Goal: Transaction & Acquisition: Purchase product/service

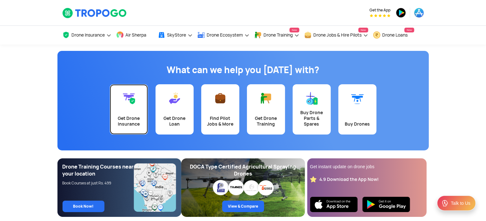
click at [131, 115] on div "Get Drone Insurance" at bounding box center [129, 120] width 30 height 11
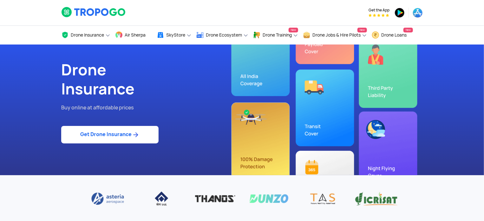
click at [115, 134] on link "Get Drone Insurance" at bounding box center [109, 134] width 97 height 17
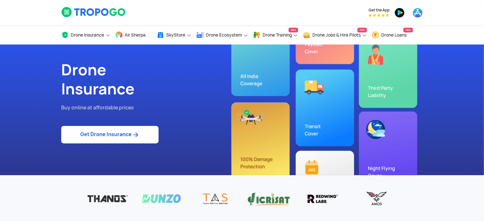
click at [111, 134] on link "Get Drone Insurance" at bounding box center [109, 134] width 97 height 17
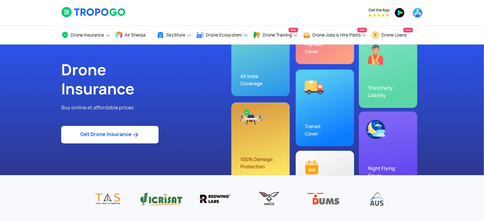
click at [131, 132] on link "Get Drone Insurance" at bounding box center [109, 134] width 97 height 17
click at [122, 133] on link "Get Drone Insurance" at bounding box center [109, 134] width 97 height 17
click at [248, 80] on div "Drone Insurance Buy online at affordable prices Get Drone Insurance" at bounding box center [241, 109] width 371 height 130
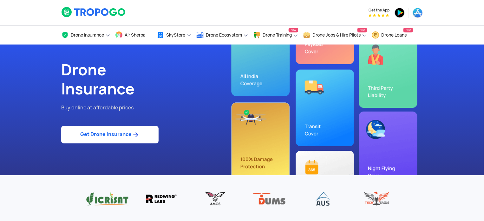
click at [108, 135] on link "Get Drone Insurance" at bounding box center [109, 134] width 97 height 17
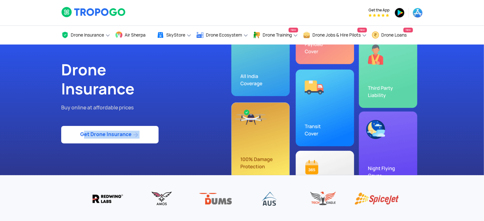
click at [112, 133] on link "Get Drone Insurance" at bounding box center [109, 134] width 97 height 17
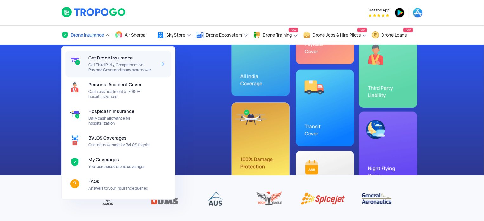
click at [112, 58] on span "Get Drone Insurance" at bounding box center [111, 57] width 44 height 5
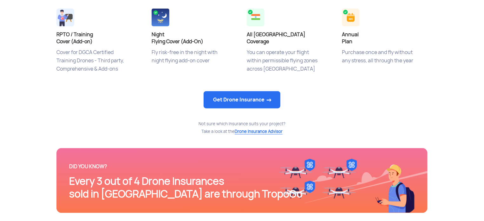
scroll to position [349, 0]
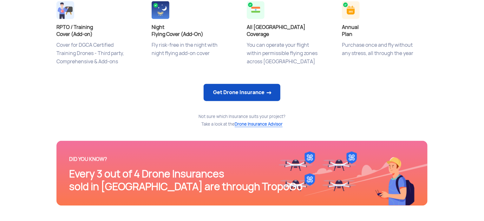
click at [249, 94] on link "Get Drone Insurance" at bounding box center [242, 92] width 77 height 17
click at [249, 90] on link "Get Drone Insurance" at bounding box center [242, 92] width 77 height 17
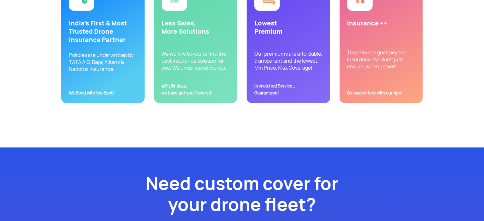
scroll to position [1650, 0]
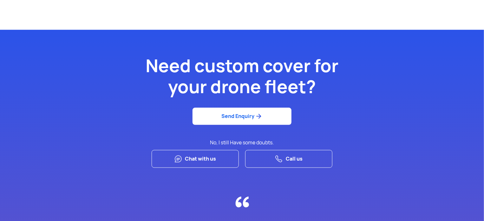
click at [289, 158] on link "Call us" at bounding box center [288, 159] width 87 height 18
click at [360, 126] on div "Need custom cover for your drone fleet? Send Enquiry No, I still Have some doub…" at bounding box center [242, 171] width 484 height 256
click at [400, 143] on p "No, I still Have some doubts." at bounding box center [242, 142] width 475 height 8
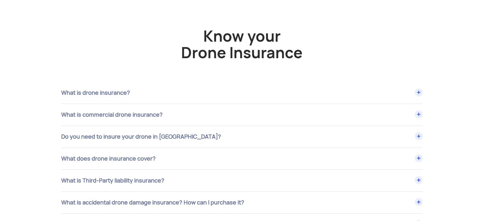
scroll to position [2380, 0]
click at [419, 90] on div "What is drone insurance?" at bounding box center [242, 93] width 362 height 22
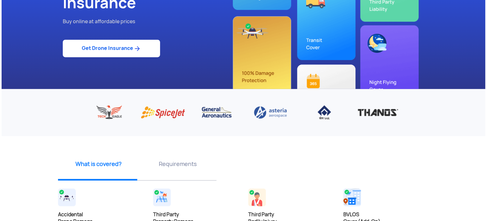
scroll to position [0, 0]
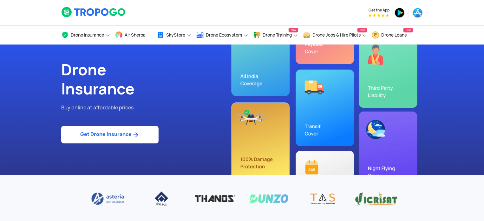
click at [113, 134] on link "Get Drone Insurance" at bounding box center [109, 134] width 97 height 17
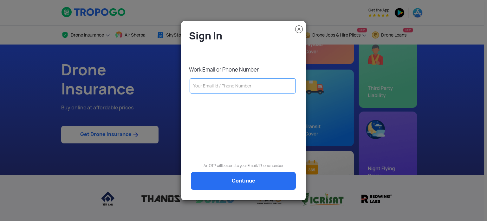
click at [214, 84] on input "text" at bounding box center [243, 85] width 106 height 15
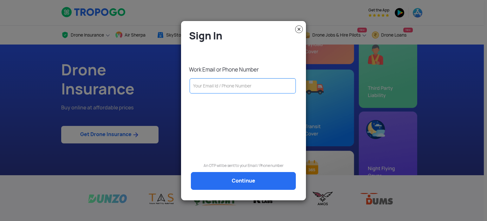
click at [206, 86] on input "text" at bounding box center [243, 85] width 106 height 15
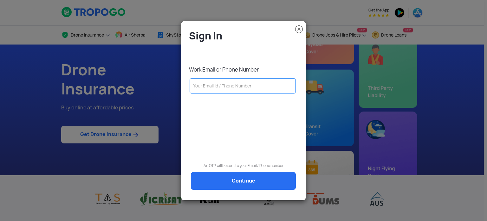
click at [207, 86] on input "text" at bounding box center [243, 85] width 106 height 15
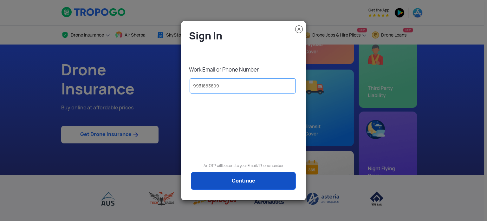
type input "9931863809"
click at [259, 182] on link "Continue" at bounding box center [243, 181] width 105 height 18
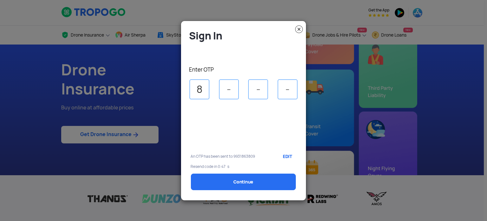
type input "8"
type input "0"
type input "4"
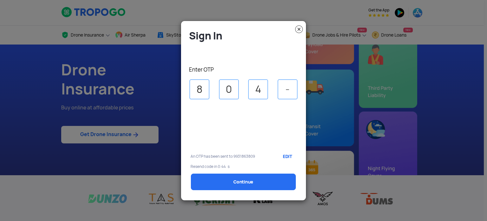
type input "6"
select select "1000000"
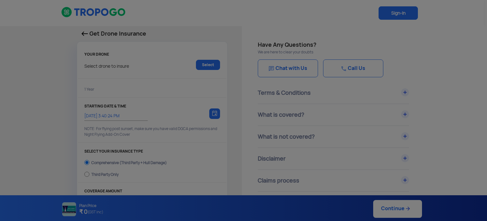
type input "[DATE] 3:50:00 PM"
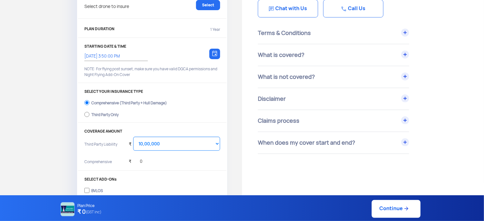
scroll to position [95, 0]
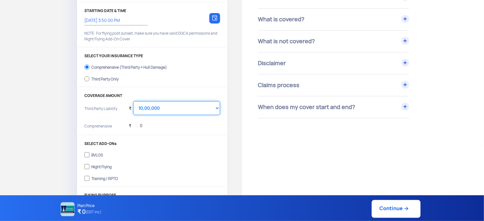
click at [182, 109] on select "Select Amount 10,00,000 15,00,000 20,00,000 25,00,000 30,00,000 35,00,000 40,00…" at bounding box center [176, 108] width 87 height 14
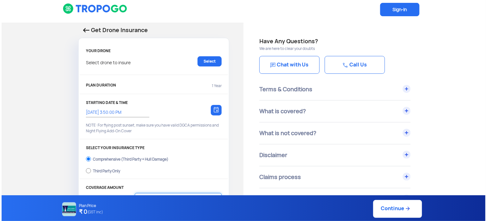
scroll to position [0, 0]
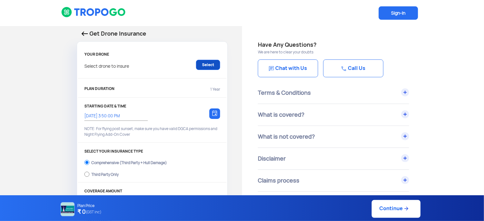
click at [210, 66] on link "Select" at bounding box center [208, 65] width 24 height 10
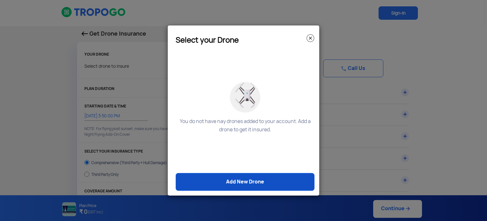
click at [249, 181] on link "Add New Drone" at bounding box center [245, 182] width 139 height 18
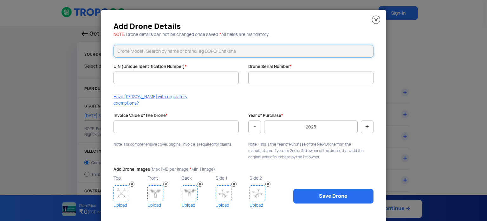
click at [133, 51] on input "text" at bounding box center [244, 51] width 260 height 13
click at [136, 50] on input "text" at bounding box center [244, 51] width 260 height 13
click at [140, 79] on input "UIN (Unique Identification Number) *" at bounding box center [176, 77] width 125 height 13
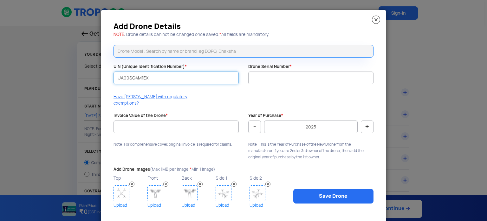
type input "UA00SQ4M1EX"
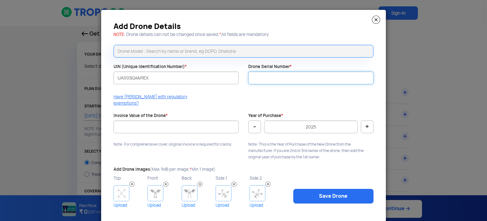
click at [267, 79] on input "Drone Serial Number *" at bounding box center [311, 77] width 125 height 13
click at [129, 52] on input "text" at bounding box center [244, 51] width 260 height 13
click at [254, 76] on input "Drone Serial Number *" at bounding box center [311, 77] width 125 height 13
drag, startPoint x: 265, startPoint y: 78, endPoint x: 236, endPoint y: 76, distance: 29.2
click at [236, 76] on div "Add Drone Details NOTE : Drone details can not be changed once saved. * All fie…" at bounding box center [243, 116] width 285 height 213
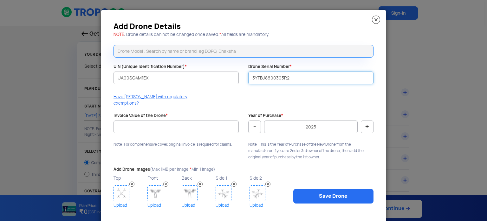
type input "3YTBJ8600303R2"
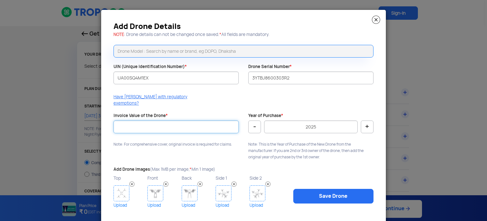
click at [141, 120] on input "Invoice Value of the Drone *" at bounding box center [176, 126] width 125 height 13
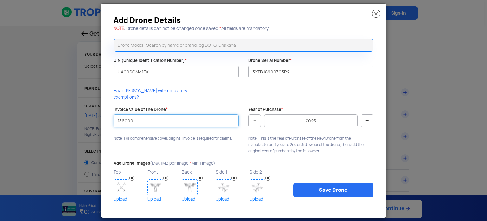
type input "136000"
click at [120, 182] on img at bounding box center [122, 187] width 16 height 16
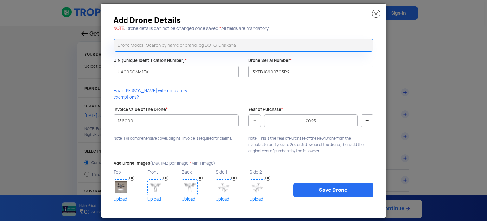
click at [155, 180] on img at bounding box center [156, 187] width 16 height 16
click at [189, 182] on img at bounding box center [190, 187] width 16 height 16
click at [225, 182] on img at bounding box center [224, 187] width 16 height 16
click at [260, 182] on img at bounding box center [258, 187] width 16 height 16
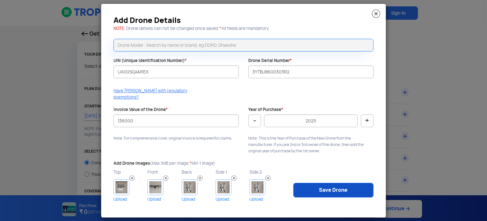
click at [332, 185] on link "Save Drone" at bounding box center [334, 189] width 80 height 15
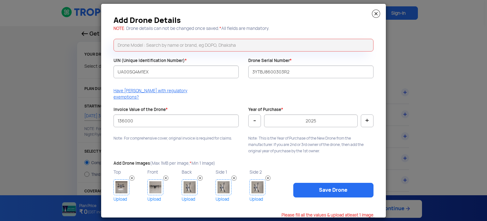
scroll to position [0, 0]
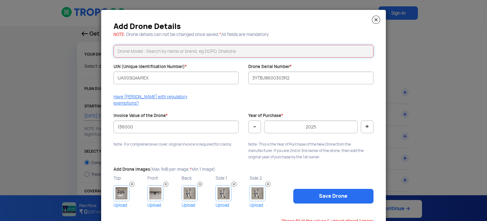
click at [133, 51] on input "text" at bounding box center [244, 51] width 260 height 13
type input "a"
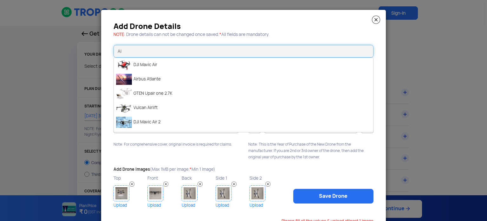
type input "A"
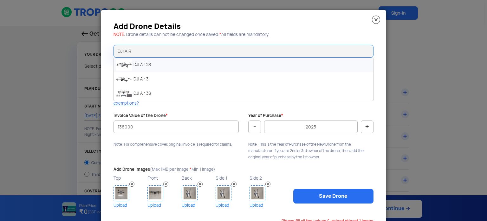
click at [146, 64] on li "DJI Air 2S" at bounding box center [244, 65] width 260 height 14
type input "DJI Air 2S"
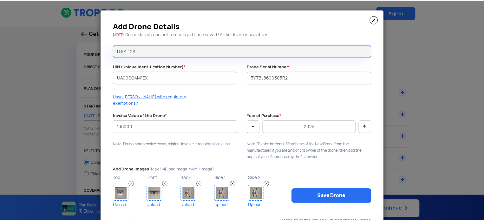
scroll to position [6, 0]
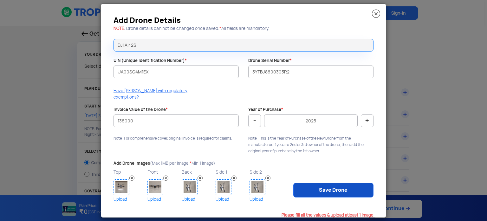
click at [340, 182] on link "Save Drone" at bounding box center [334, 189] width 80 height 15
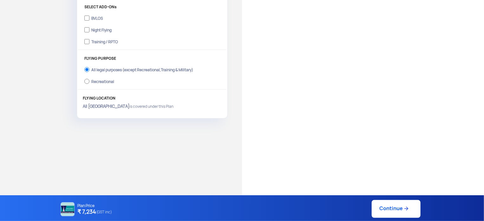
scroll to position [232, 0]
click at [400, 210] on link "Continue" at bounding box center [396, 209] width 49 height 18
type input "[DATE] 3:55:00 PM"
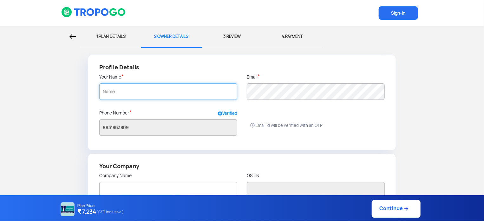
click at [117, 90] on input "text" at bounding box center [168, 91] width 138 height 17
type input "a"
type input "Aineias Infra Private Limited"
type input "10AANCA5218N1ZN"
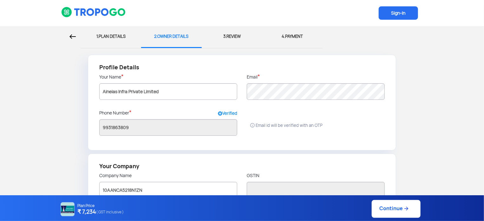
type input "Sanskriti, c/o [PERSON_NAME], [GEOGRAPHIC_DATA], [GEOGRAPHIC_DATA]"
type input "800026"
type input "PATNA"
type input "[GEOGRAPHIC_DATA]"
radio input "false"
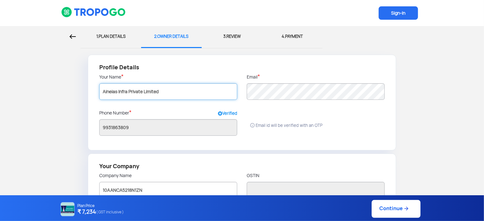
radio input "true"
type input "Aineias Infra Private Limited"
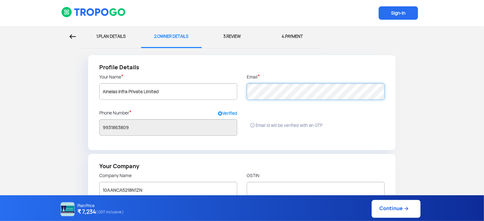
type input "Patna"
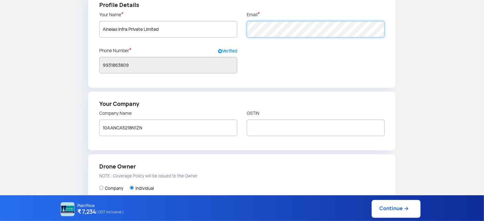
scroll to position [63, 0]
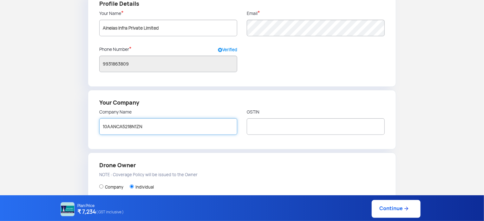
drag, startPoint x: 149, startPoint y: 123, endPoint x: 84, endPoint y: 116, distance: 65.7
click at [84, 116] on form "Profile Details Your Name * Aineias Infra Private Limited Email * Phone Number …" at bounding box center [242, 148] width 475 height 315
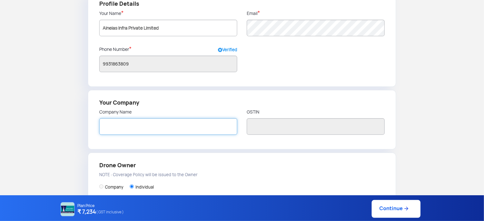
click at [170, 126] on input "text" at bounding box center [168, 126] width 138 height 17
paste input "10AANCA5218N1ZN"
click at [271, 144] on div "Your Company Company Name 10AANCA5218N1ZN GSTIN" at bounding box center [242, 119] width 308 height 59
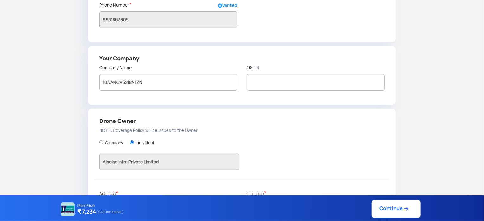
scroll to position [127, 0]
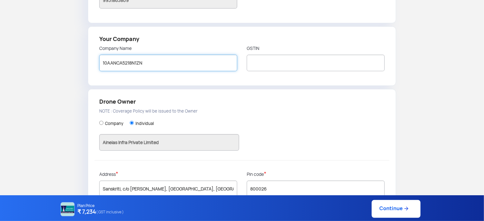
drag, startPoint x: 149, startPoint y: 60, endPoint x: 95, endPoint y: 60, distance: 54.0
click at [95, 60] on div "Company Name 10AANCA5218N1ZN" at bounding box center [169, 60] width 148 height 31
type input "Aineias Infra Private Limited"
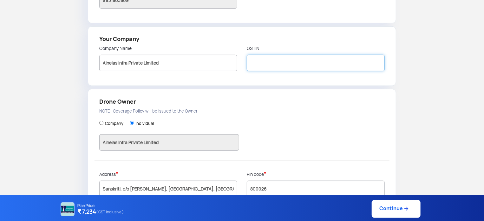
click at [267, 62] on input "text" at bounding box center [316, 63] width 138 height 17
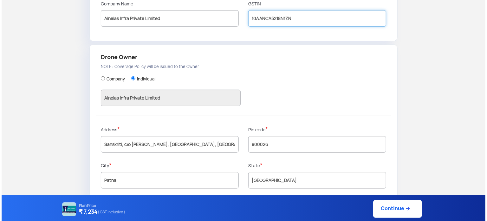
scroll to position [177, 0]
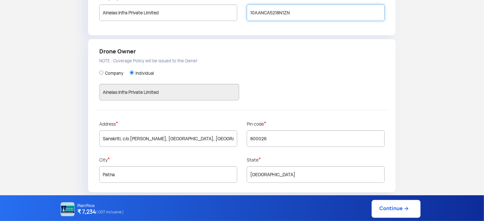
type input "10AANCA5218N1ZN"
click at [102, 71] on input "Company" at bounding box center [101, 72] width 4 height 4
radio input "true"
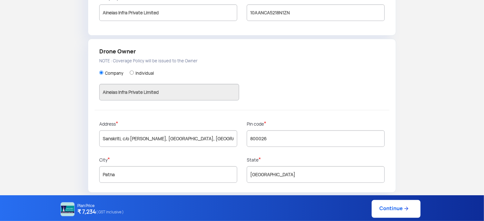
drag, startPoint x: 191, startPoint y: 156, endPoint x: 248, endPoint y: 148, distance: 56.8
click at [191, 156] on p "City *" at bounding box center [168, 159] width 138 height 7
click at [391, 209] on link "Continue" at bounding box center [396, 209] width 49 height 18
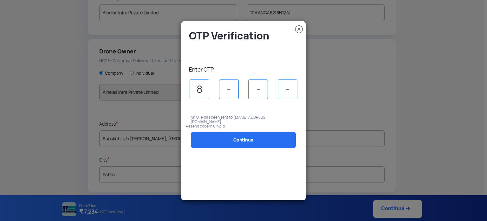
type input "8"
type input "0"
type input "4"
drag, startPoint x: 291, startPoint y: 90, endPoint x: 261, endPoint y: 88, distance: 30.5
click at [261, 88] on div "8 0 4 6" at bounding box center [244, 89] width 116 height 20
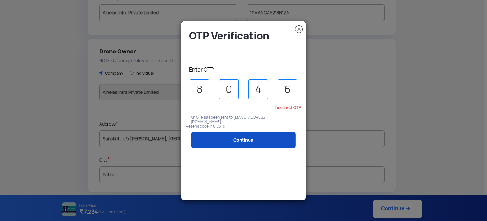
type input "6"
click at [256, 137] on link "Continue" at bounding box center [243, 139] width 105 height 17
click at [247, 135] on link "Continue" at bounding box center [243, 139] width 105 height 17
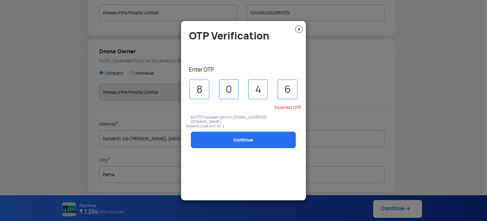
drag, startPoint x: 202, startPoint y: 90, endPoint x: 181, endPoint y: 89, distance: 21.9
click at [184, 87] on div "OTP Verification Enter OTP 8 0 4 6 Incorrect OTP An OTP has been sent to [EMAIL…" at bounding box center [243, 110] width 125 height 173
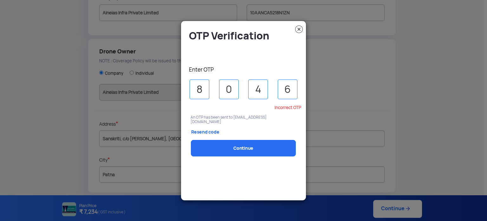
click at [199, 127] on link "Resend code" at bounding box center [214, 132] width 63 height 16
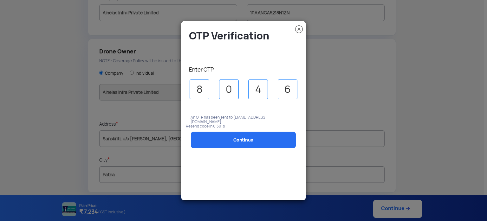
drag, startPoint x: 294, startPoint y: 89, endPoint x: 284, endPoint y: 87, distance: 9.9
click at [284, 87] on input "6" at bounding box center [288, 89] width 20 height 20
click at [262, 88] on input "4" at bounding box center [259, 89] width 20 height 20
click at [294, 88] on input "6" at bounding box center [288, 89] width 20 height 20
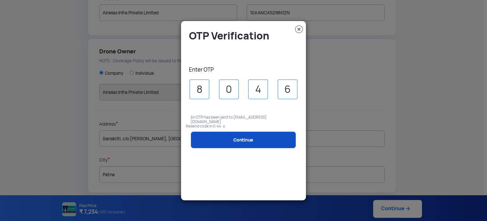
click at [249, 135] on link "Continue" at bounding box center [243, 139] width 105 height 17
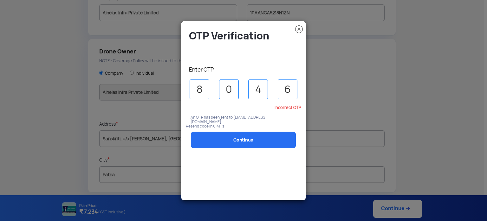
drag, startPoint x: 294, startPoint y: 88, endPoint x: 283, endPoint y: 89, distance: 10.2
click at [283, 89] on input "6" at bounding box center [288, 89] width 20 height 20
click at [261, 89] on input "4" at bounding box center [259, 89] width 20 height 20
drag, startPoint x: 262, startPoint y: 89, endPoint x: 248, endPoint y: 86, distance: 14.8
click at [248, 86] on div "8 0 4 6" at bounding box center [244, 89] width 116 height 20
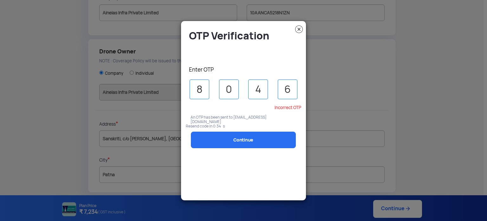
drag, startPoint x: 234, startPoint y: 89, endPoint x: 215, endPoint y: 89, distance: 19.4
click at [224, 89] on input "0" at bounding box center [229, 89] width 20 height 20
drag, startPoint x: 202, startPoint y: 88, endPoint x: 186, endPoint y: 88, distance: 16.5
click at [186, 88] on div "8 0 4 6" at bounding box center [244, 89] width 116 height 20
click at [292, 89] on input "6" at bounding box center [288, 89] width 20 height 20
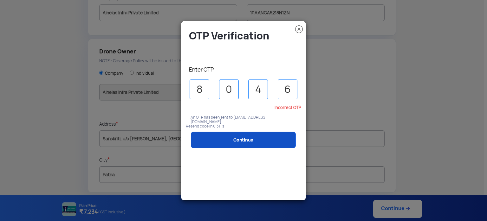
click at [266, 135] on link "Continue" at bounding box center [243, 139] width 105 height 17
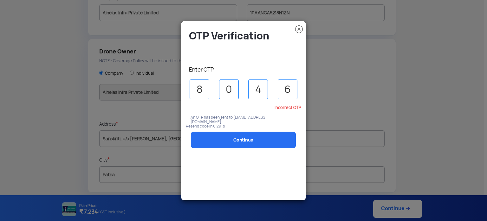
drag, startPoint x: 262, startPoint y: 88, endPoint x: 242, endPoint y: 88, distance: 20.0
click at [254, 88] on input "4" at bounding box center [259, 89] width 20 height 20
drag, startPoint x: 230, startPoint y: 88, endPoint x: 200, endPoint y: 87, distance: 30.2
click at [206, 87] on div "8 0 4 6" at bounding box center [244, 89] width 116 height 20
drag, startPoint x: 200, startPoint y: 87, endPoint x: 191, endPoint y: 87, distance: 9.2
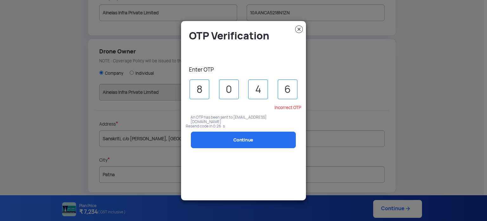
click at [191, 87] on input "8" at bounding box center [200, 89] width 20 height 20
click at [235, 90] on input "0" at bounding box center [229, 89] width 20 height 20
click at [288, 106] on p "Incorrect OTP" at bounding box center [244, 107] width 116 height 4
click at [287, 109] on p "Incorrect OTP" at bounding box center [244, 107] width 116 height 4
click at [293, 85] on input "6" at bounding box center [288, 89] width 20 height 20
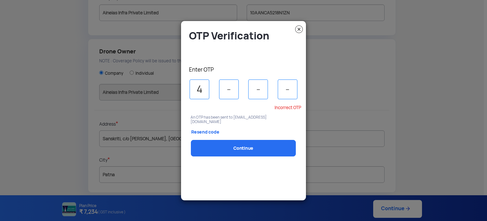
type input "4"
type input "3"
type input "8"
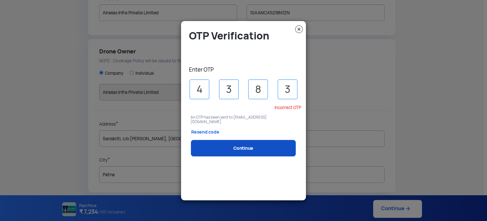
type input "3"
click at [253, 143] on link "Continue" at bounding box center [243, 148] width 105 height 17
click at [248, 145] on link "Continue" at bounding box center [243, 148] width 105 height 17
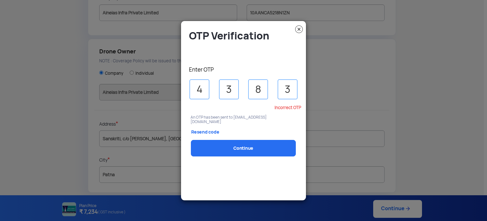
click at [207, 127] on link "Resend code" at bounding box center [214, 132] width 63 height 16
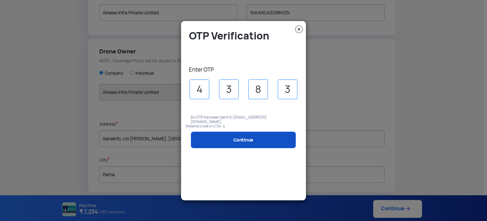
click at [238, 137] on link "Continue" at bounding box center [243, 139] width 105 height 17
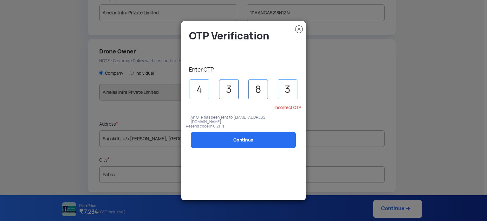
drag, startPoint x: 204, startPoint y: 87, endPoint x: 184, endPoint y: 86, distance: 20.3
click at [189, 87] on div "4 3 8 3" at bounding box center [244, 89] width 116 height 20
type input "2"
type input "7"
type input "1"
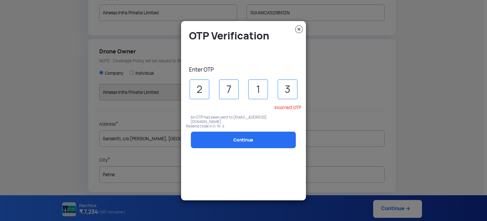
type input "7"
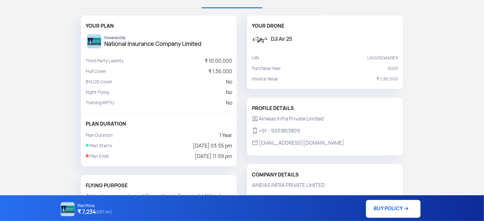
scroll to position [2, 0]
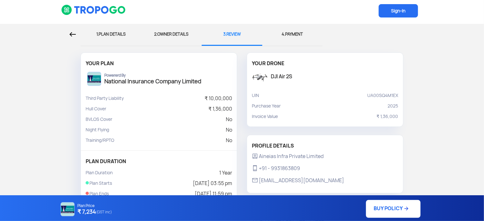
click at [295, 33] on div "4. PAYMENT" at bounding box center [292, 34] width 51 height 21
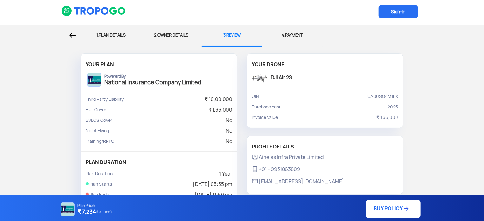
scroll to position [0, 0]
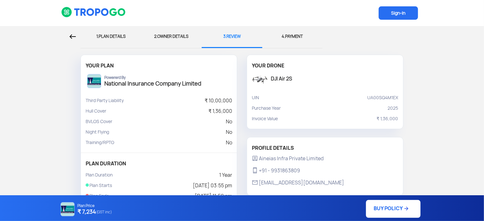
click at [390, 211] on link "BUY POLICY" at bounding box center [393, 209] width 55 height 18
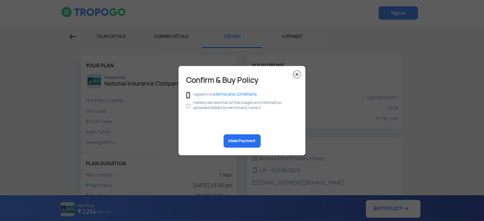
click at [188, 94] on input "checkbox" at bounding box center [188, 94] width 4 height 7
checkbox input "true"
click at [189, 105] on input "checkbox" at bounding box center [188, 106] width 4 height 12
click at [241, 142] on button "Make Payment" at bounding box center [242, 140] width 37 height 13
click at [189, 106] on input "checkbox" at bounding box center [188, 106] width 4 height 12
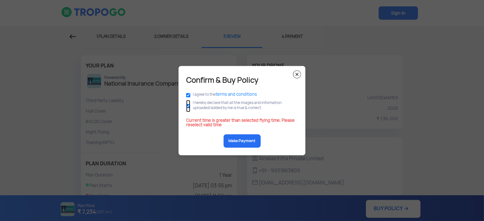
checkbox input "false"
click at [189, 95] on input "checkbox" at bounding box center [188, 94] width 4 height 7
checkbox input "false"
click at [297, 73] on img at bounding box center [297, 74] width 8 height 8
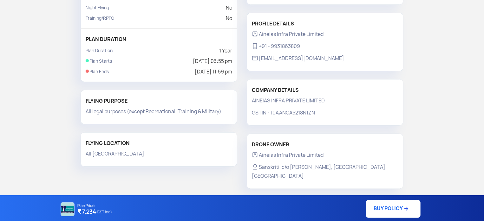
scroll to position [129, 0]
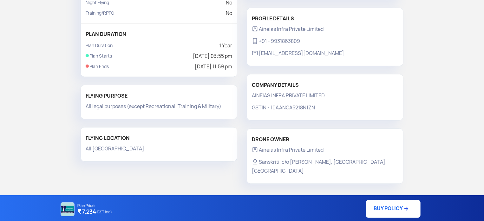
click at [384, 208] on link "BUY POLICY" at bounding box center [393, 209] width 55 height 18
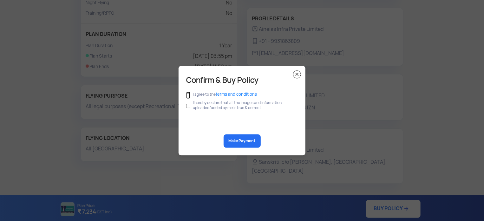
click at [189, 95] on input "checkbox" at bounding box center [188, 94] width 4 height 7
click at [232, 142] on button "Make Payment" at bounding box center [242, 140] width 37 height 13
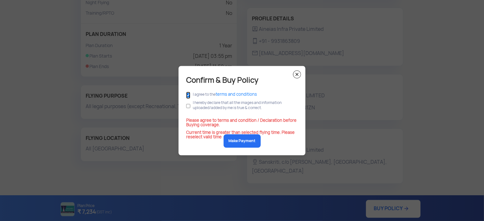
click at [188, 94] on input "checkbox" at bounding box center [188, 94] width 4 height 7
checkbox input "false"
click at [188, 104] on input "checkbox" at bounding box center [188, 106] width 4 height 12
checkbox input "true"
click at [240, 143] on button "Make Payment" at bounding box center [242, 140] width 37 height 13
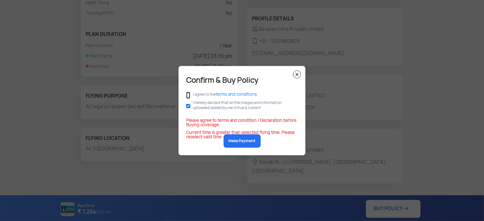
click at [188, 96] on input "checkbox" at bounding box center [188, 94] width 4 height 7
checkbox input "true"
click at [240, 142] on button "Make Payment" at bounding box center [242, 140] width 37 height 13
click at [240, 139] on button "Make Payment" at bounding box center [242, 140] width 37 height 13
click at [296, 75] on img at bounding box center [297, 74] width 8 height 8
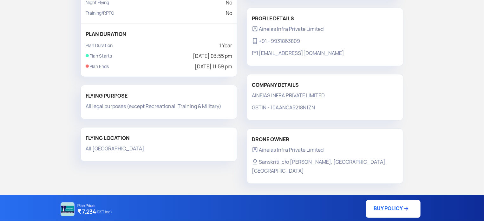
click at [389, 206] on link "BUY POLICY" at bounding box center [393, 209] width 55 height 18
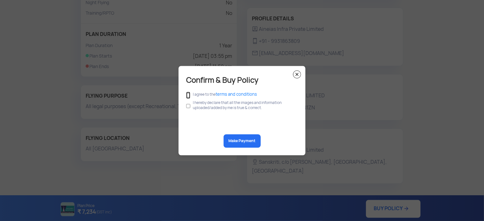
click at [189, 95] on input "checkbox" at bounding box center [188, 94] width 4 height 7
checkbox input "true"
click at [188, 107] on input "checkbox" at bounding box center [188, 106] width 4 height 12
checkbox input "true"
click at [253, 143] on button "Make Payment" at bounding box center [242, 140] width 37 height 13
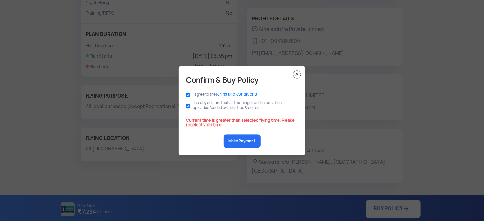
click at [298, 73] on img at bounding box center [297, 74] width 8 height 8
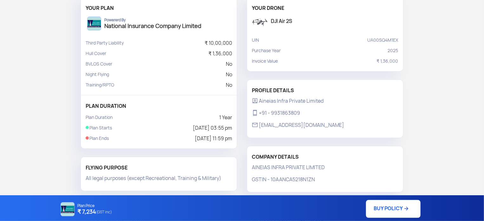
scroll to position [0, 0]
